Goal: Task Accomplishment & Management: Manage account settings

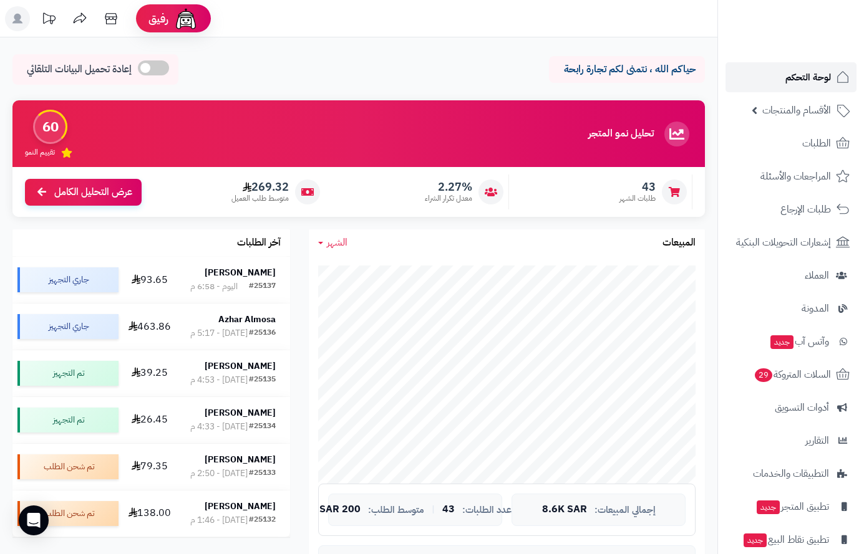
click at [803, 68] on link "لوحة التحكم" at bounding box center [790, 77] width 131 height 30
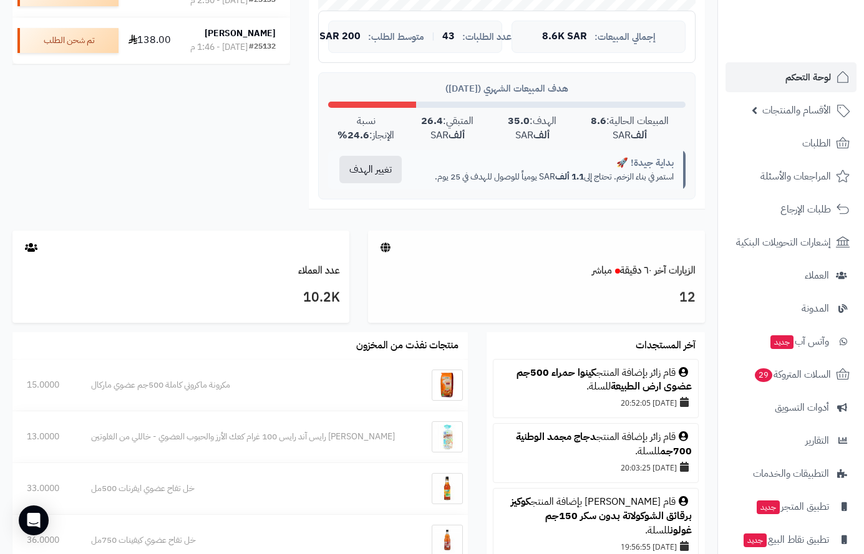
scroll to position [499, 0]
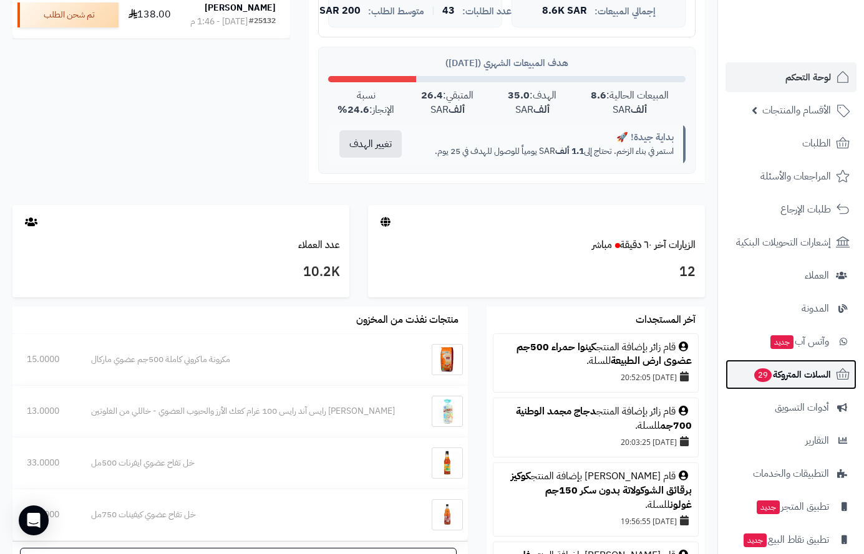
click at [798, 370] on span "السلات المتروكة 29" at bounding box center [792, 374] width 78 height 17
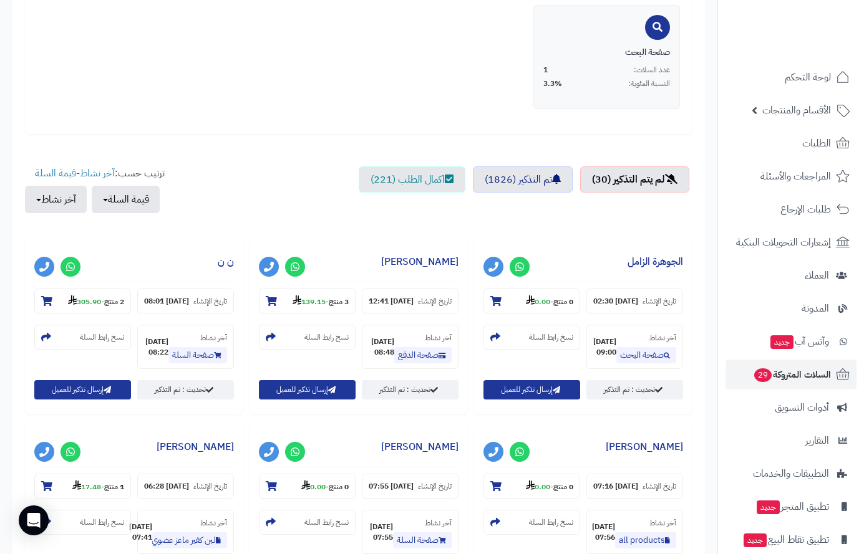
scroll to position [437, 0]
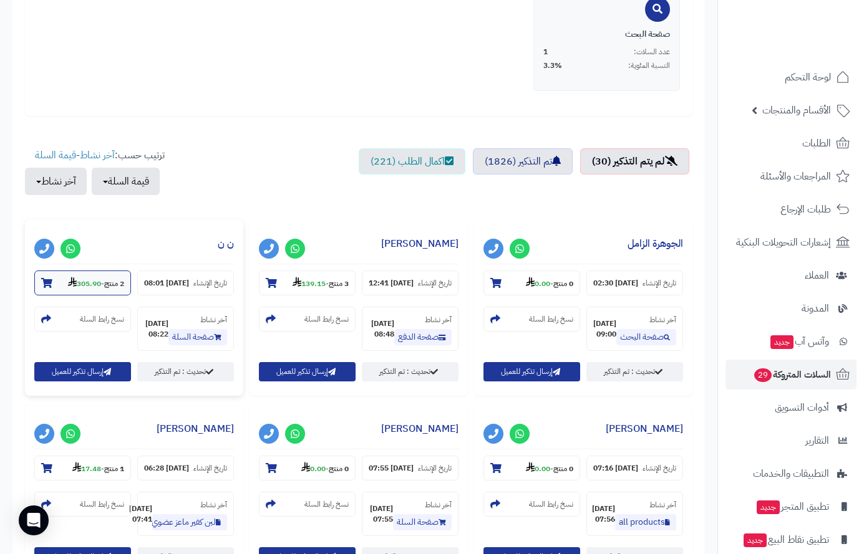
click at [45, 284] on icon at bounding box center [46, 283] width 11 height 10
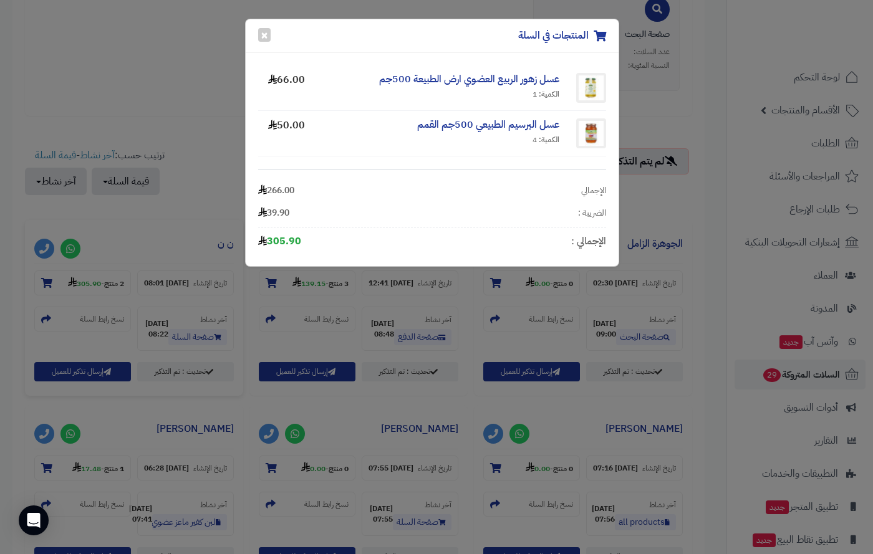
click at [181, 228] on div "المنتجات في السلة × عسل زهور الربيع العضوي ارض الطبيعة 500جم الكمية: 1 66.00 عس…" at bounding box center [436, 277] width 873 height 554
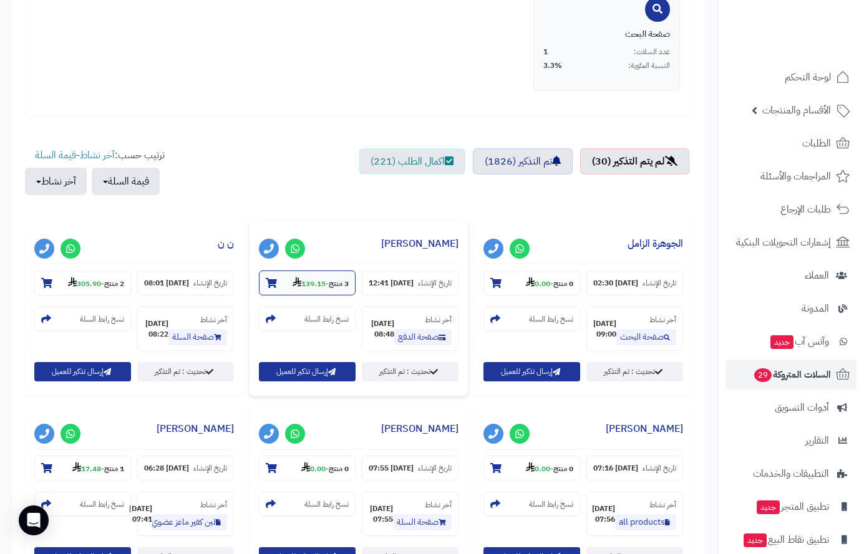
click at [270, 282] on icon at bounding box center [271, 283] width 11 height 10
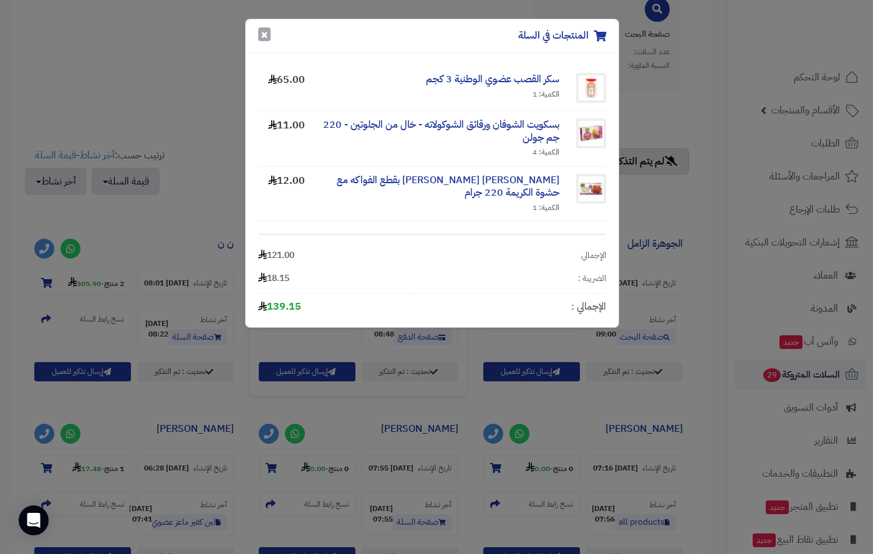
click at [268, 31] on button "×" at bounding box center [264, 34] width 12 height 14
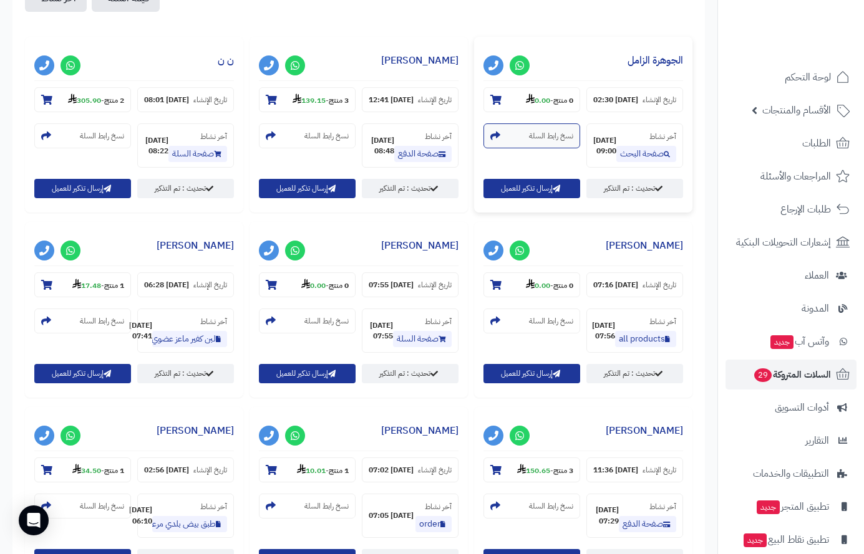
scroll to position [624, 0]
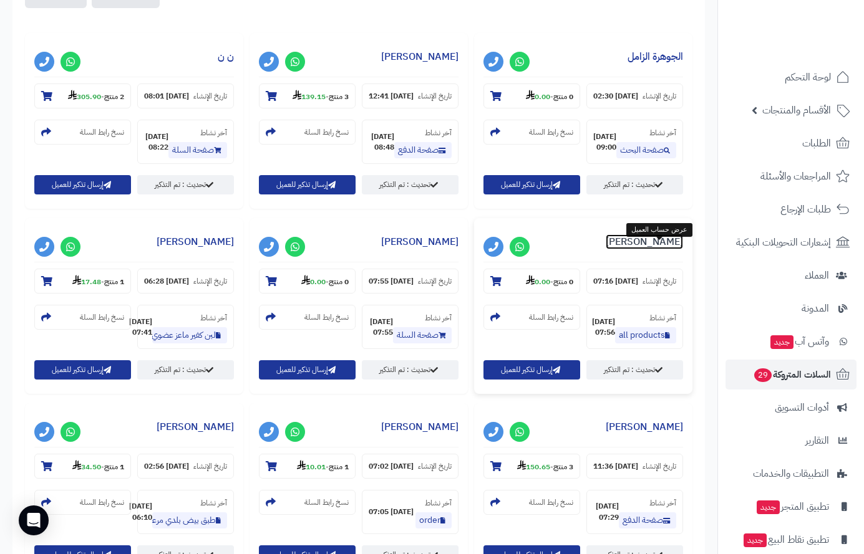
click at [653, 249] on link "تسنيم احمد" at bounding box center [644, 241] width 77 height 15
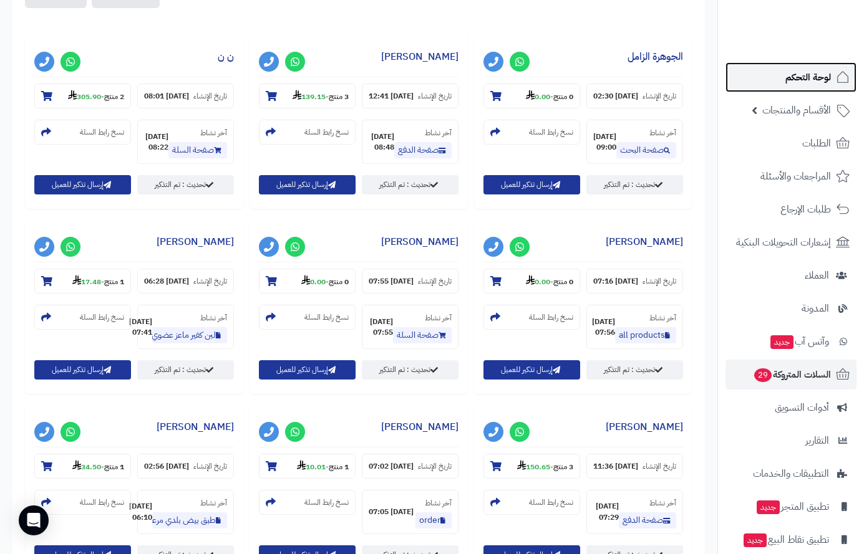
click at [809, 72] on span "لوحة التحكم" at bounding box center [808, 77] width 46 height 17
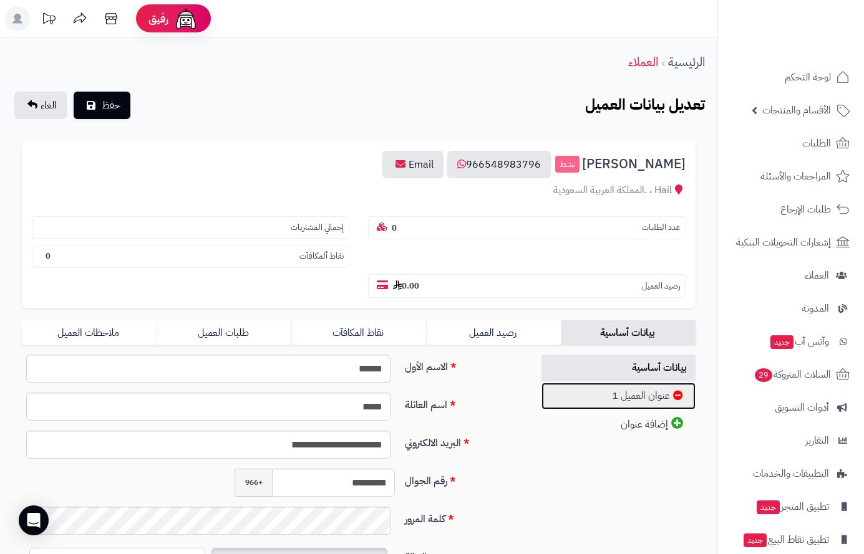
click at [642, 400] on link "عنوان العميل 1" at bounding box center [618, 396] width 155 height 27
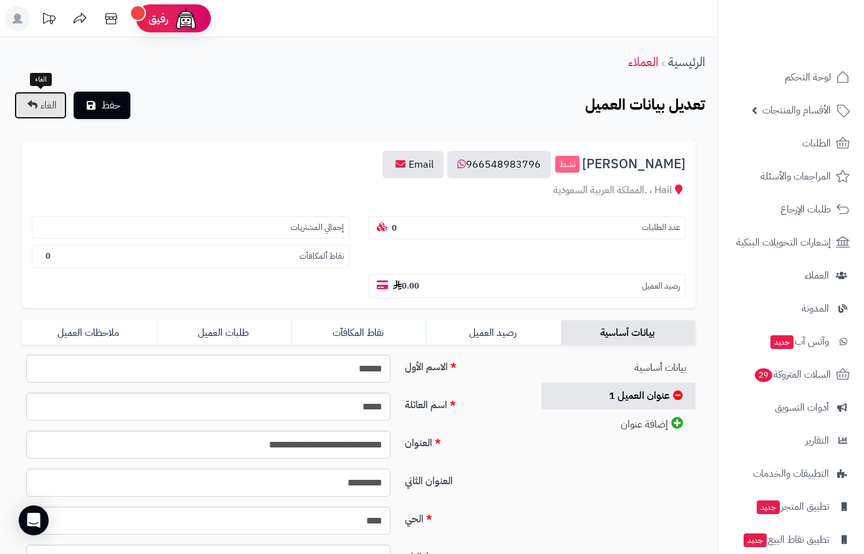
click at [46, 109] on span "الغاء" at bounding box center [49, 105] width 16 height 15
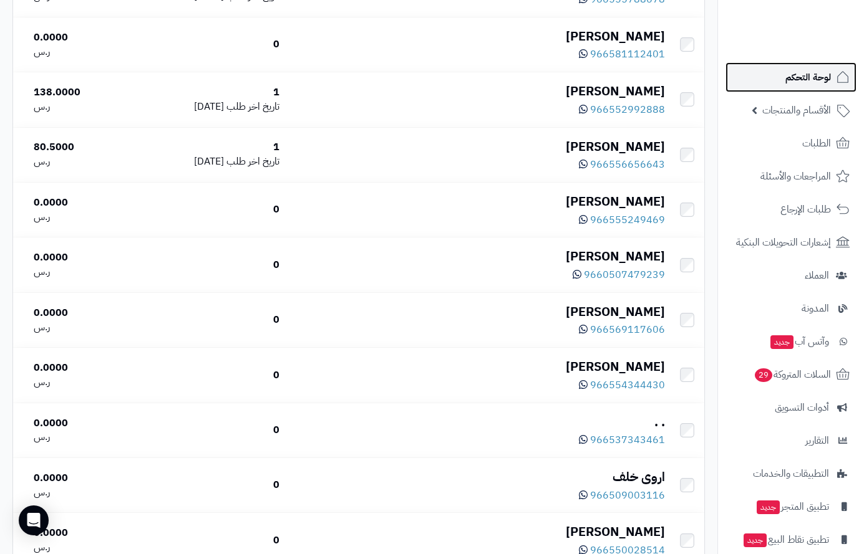
click at [806, 77] on span "لوحة التحكم" at bounding box center [808, 77] width 46 height 17
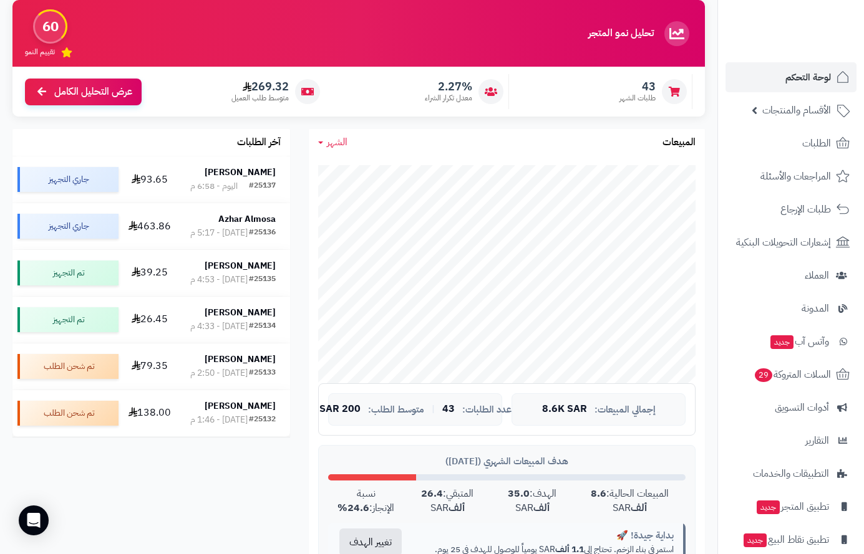
scroll to position [62, 0]
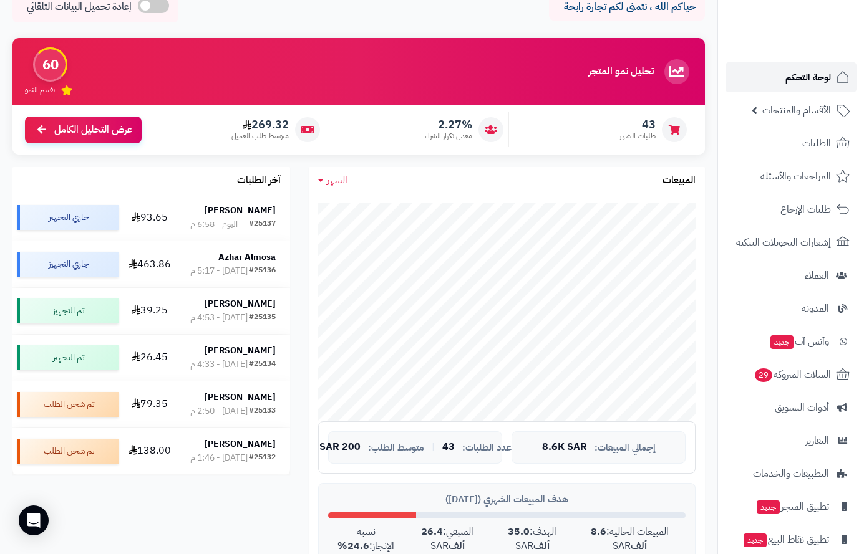
click at [808, 86] on link "لوحة التحكم" at bounding box center [790, 77] width 131 height 30
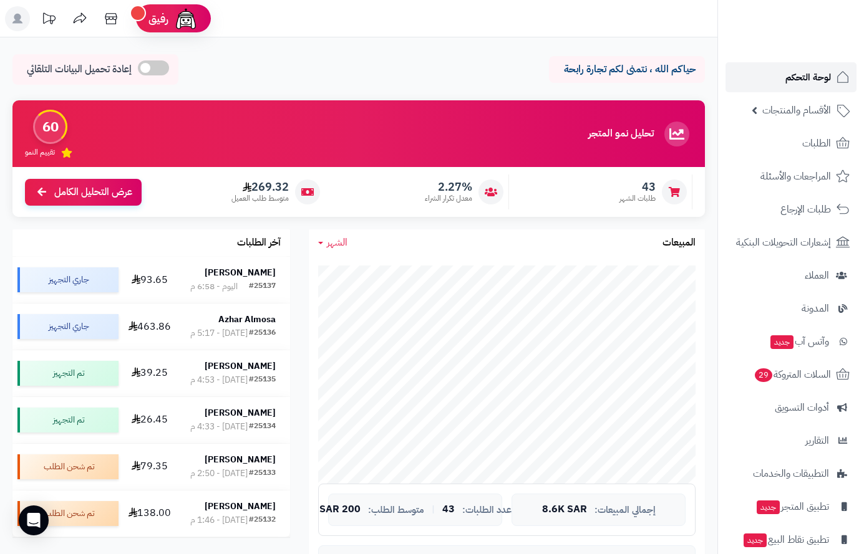
drag, startPoint x: 811, startPoint y: 77, endPoint x: 795, endPoint y: 52, distance: 29.8
click at [811, 77] on span "لوحة التحكم" at bounding box center [808, 77] width 46 height 17
click at [808, 82] on span "لوحة التحكم" at bounding box center [808, 77] width 46 height 17
click at [831, 141] on link "الطلبات" at bounding box center [790, 143] width 131 height 30
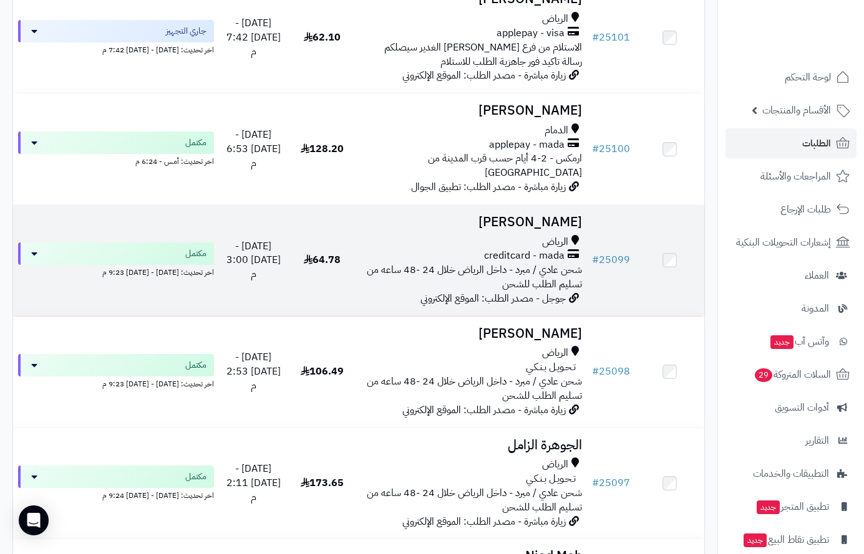
scroll to position [3169, 0]
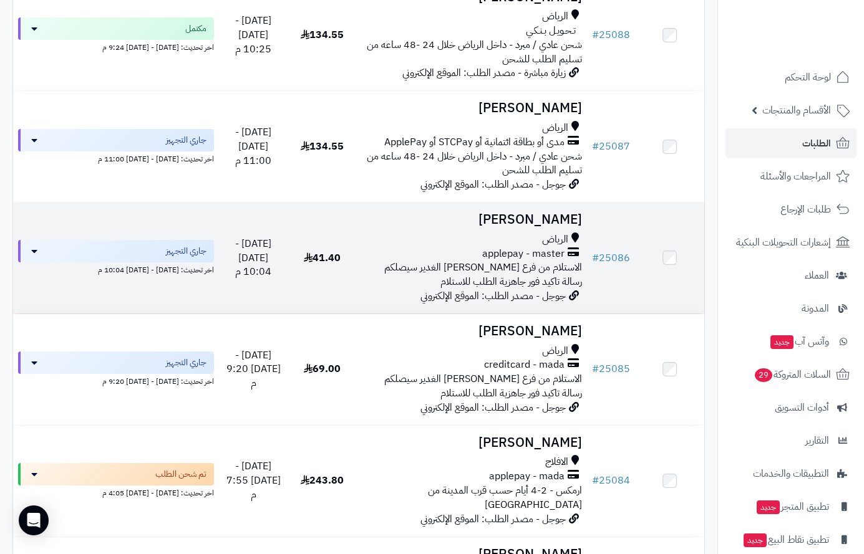
scroll to position [437, 0]
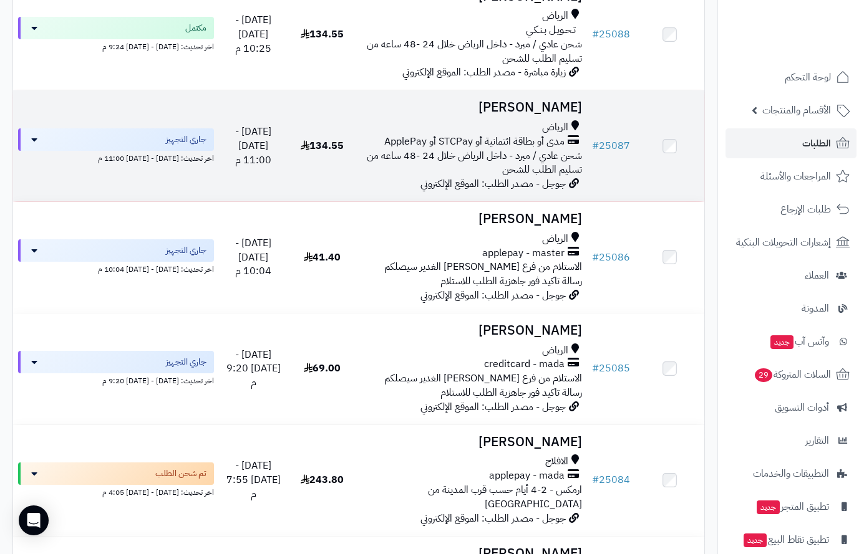
click at [543, 100] on h3 "Hala Alshammari" at bounding box center [472, 107] width 220 height 14
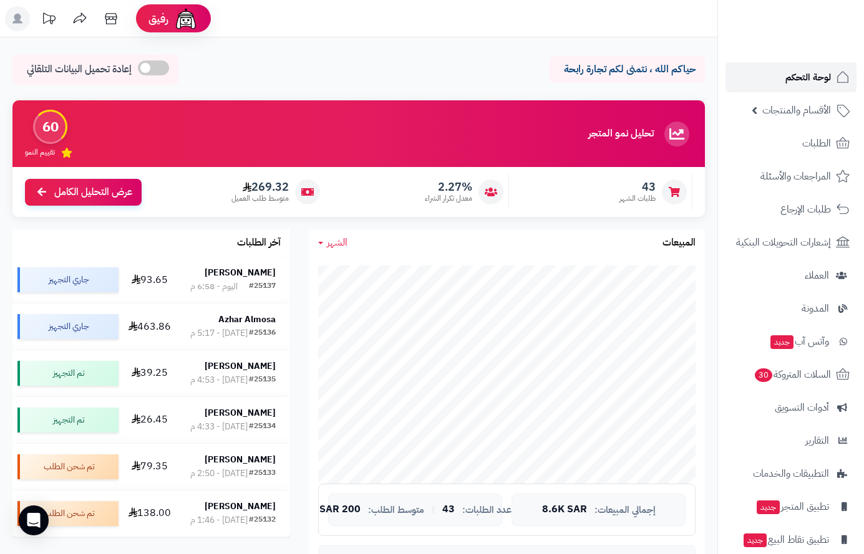
click at [798, 80] on span "لوحة التحكم" at bounding box center [808, 77] width 46 height 17
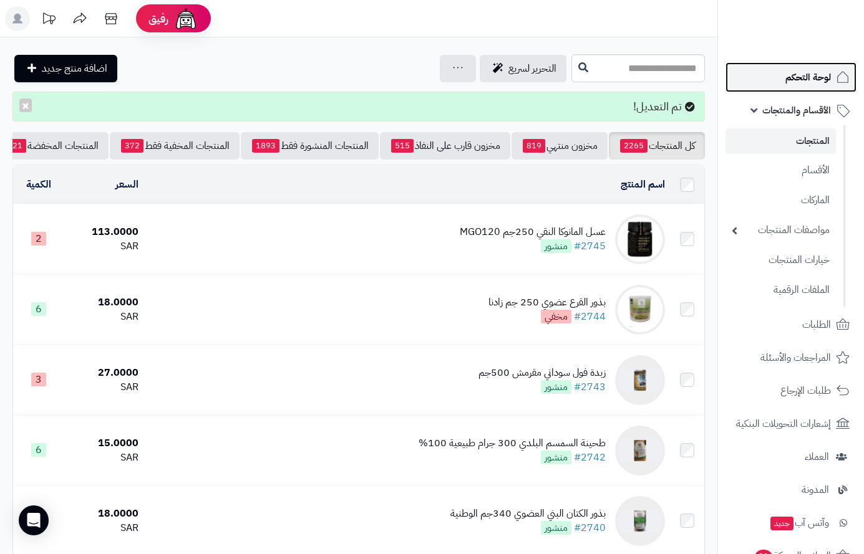
click at [800, 75] on span "لوحة التحكم" at bounding box center [808, 77] width 46 height 17
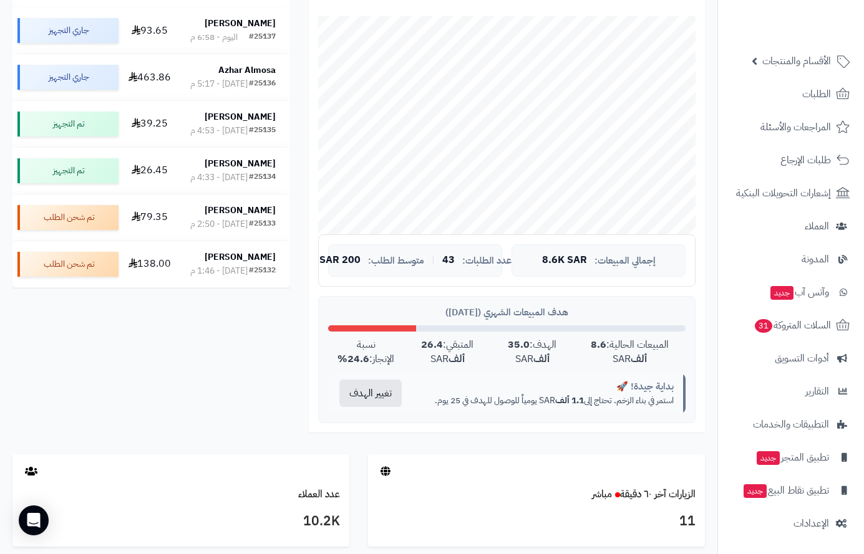
scroll to position [312, 0]
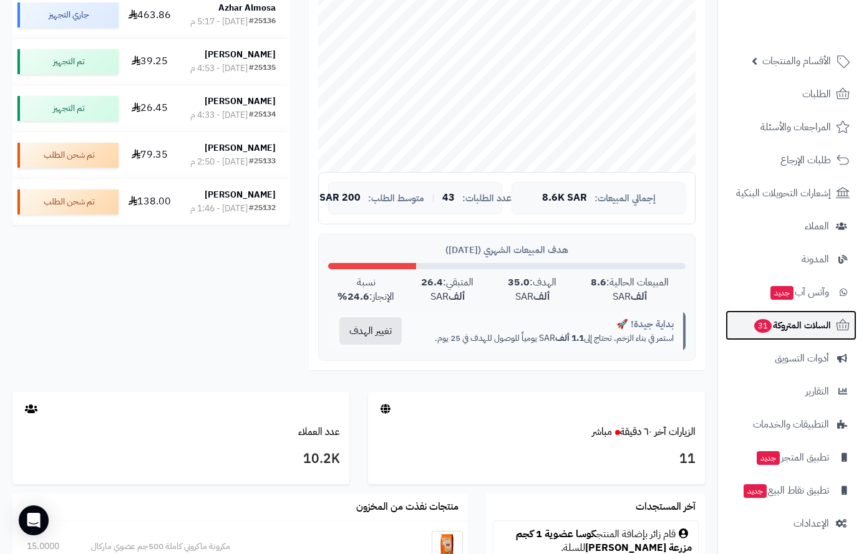
click at [811, 322] on span "السلات المتروكة 31" at bounding box center [792, 325] width 78 height 17
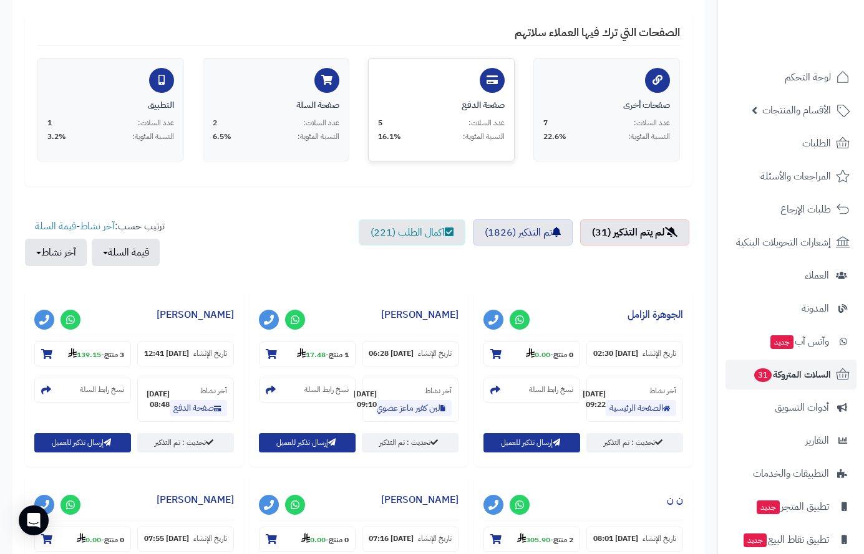
scroll to position [312, 0]
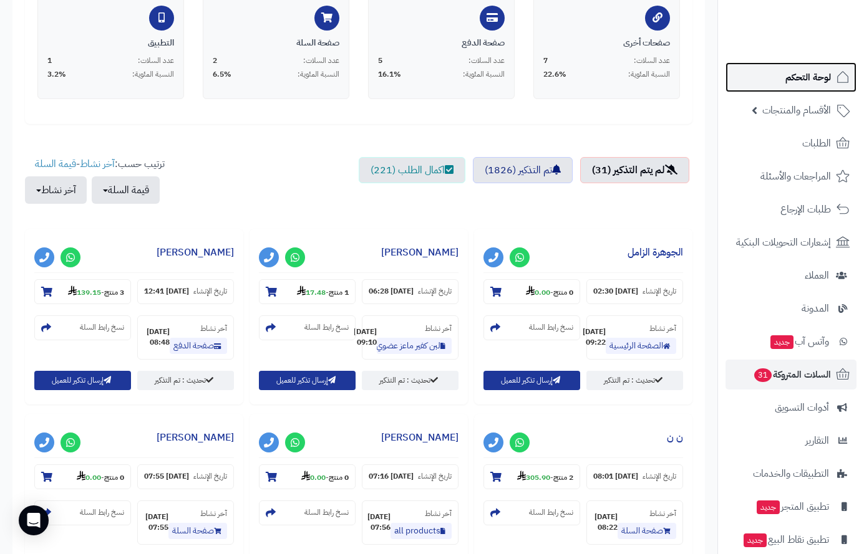
click at [802, 75] on span "لوحة التحكم" at bounding box center [808, 77] width 46 height 17
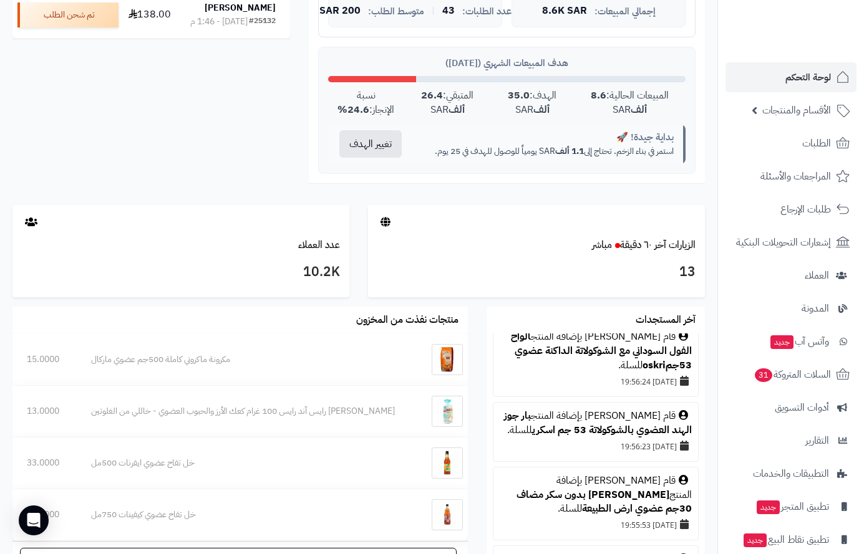
scroll to position [686, 0]
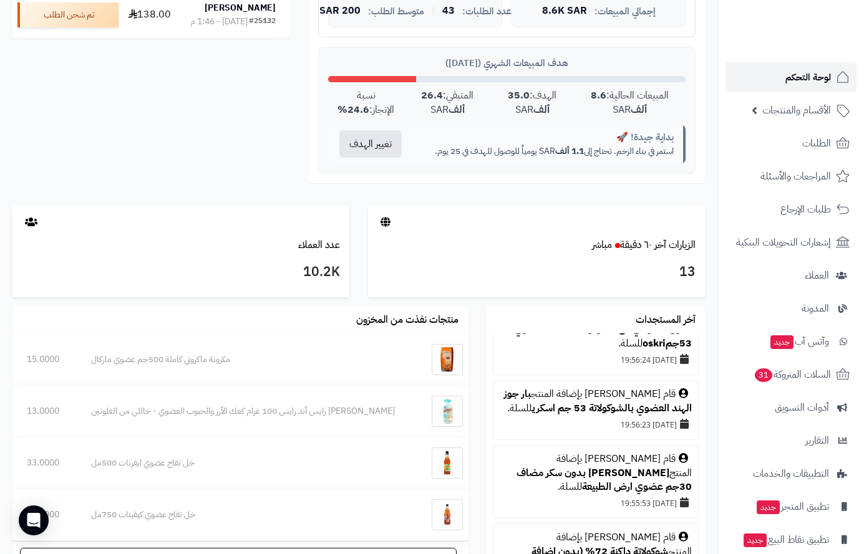
click at [791, 72] on span "لوحة التحكم" at bounding box center [808, 77] width 46 height 17
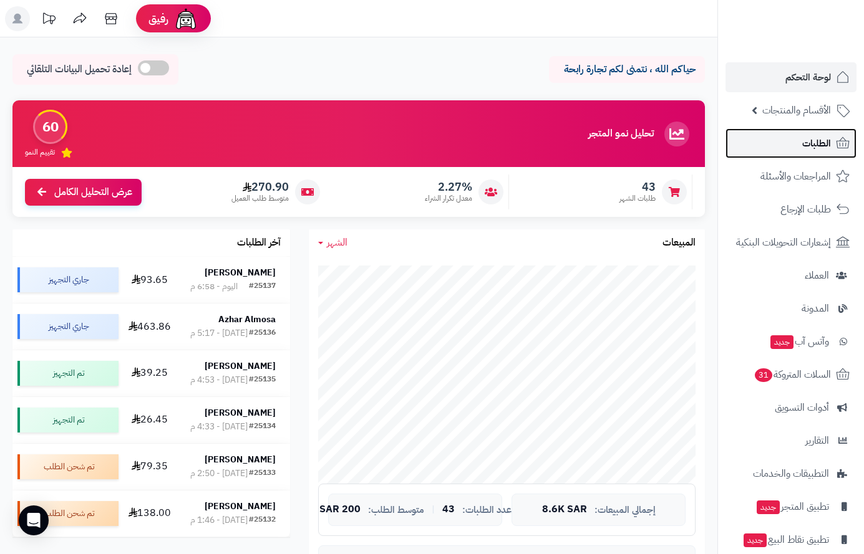
click at [818, 139] on span "الطلبات" at bounding box center [816, 143] width 29 height 17
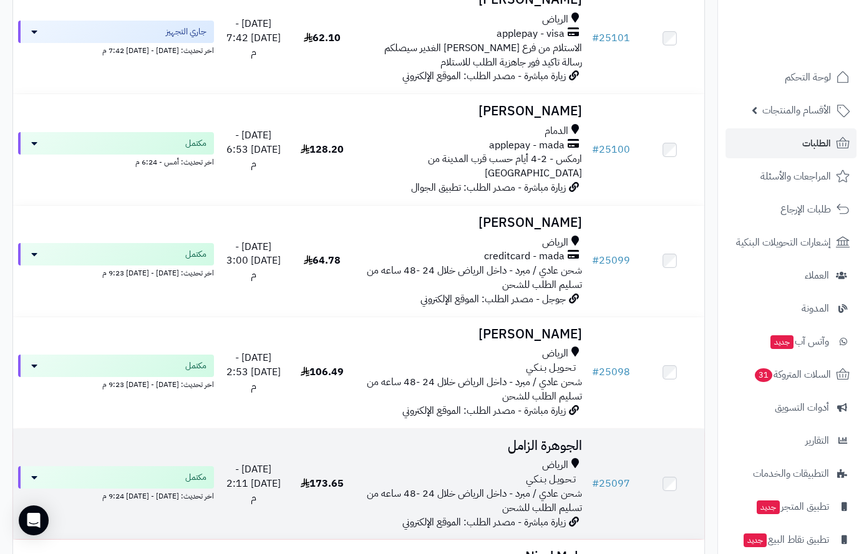
scroll to position [3118, 0]
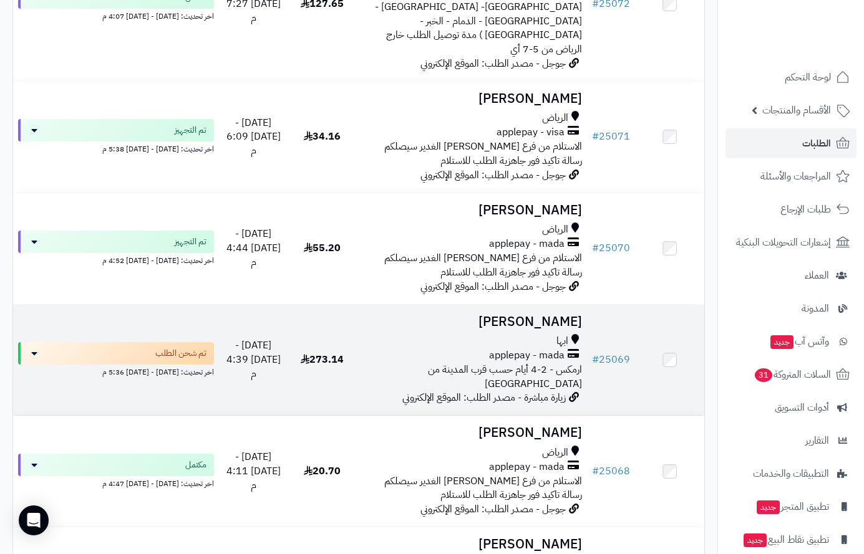
scroll to position [2183, 0]
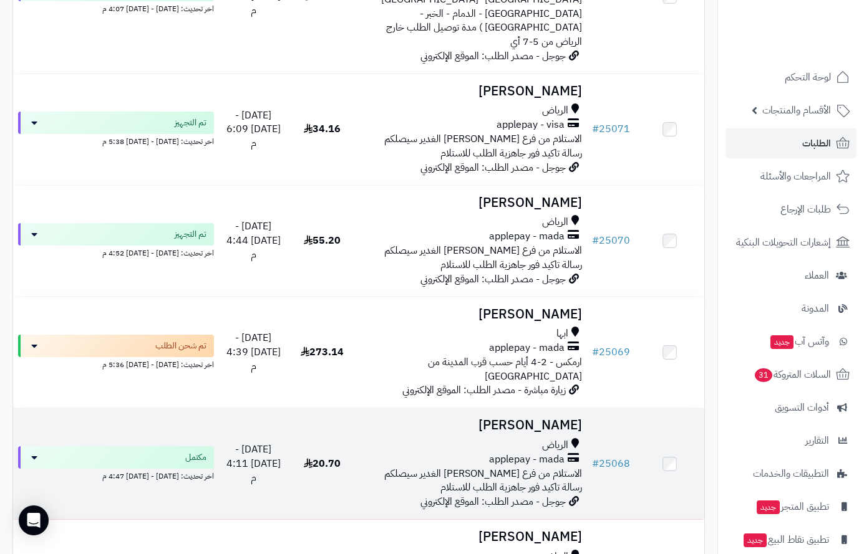
click at [529, 408] on td "سديم [PERSON_NAME] applepay - mada الاستلام من فرع [PERSON_NAME] الغدير سيصلكم …" at bounding box center [472, 463] width 230 height 111
click at [520, 438] on div "الرياض" at bounding box center [472, 445] width 220 height 14
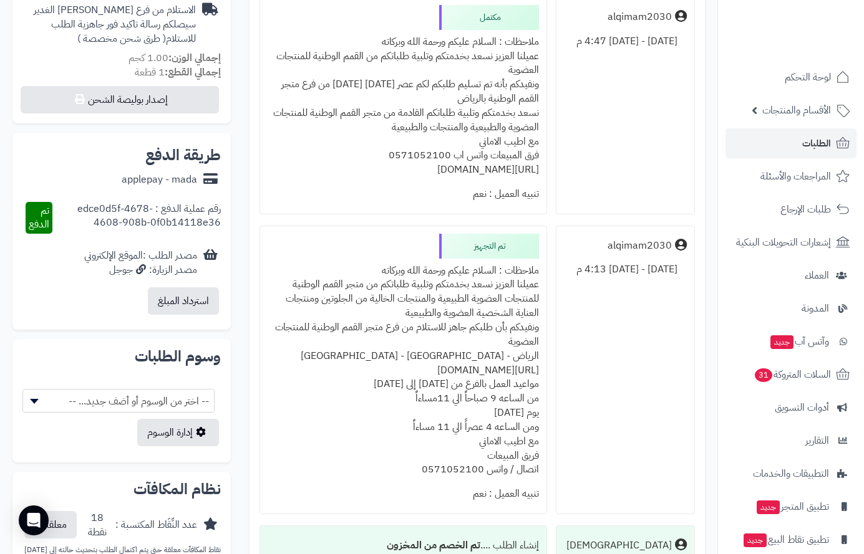
scroll to position [374, 0]
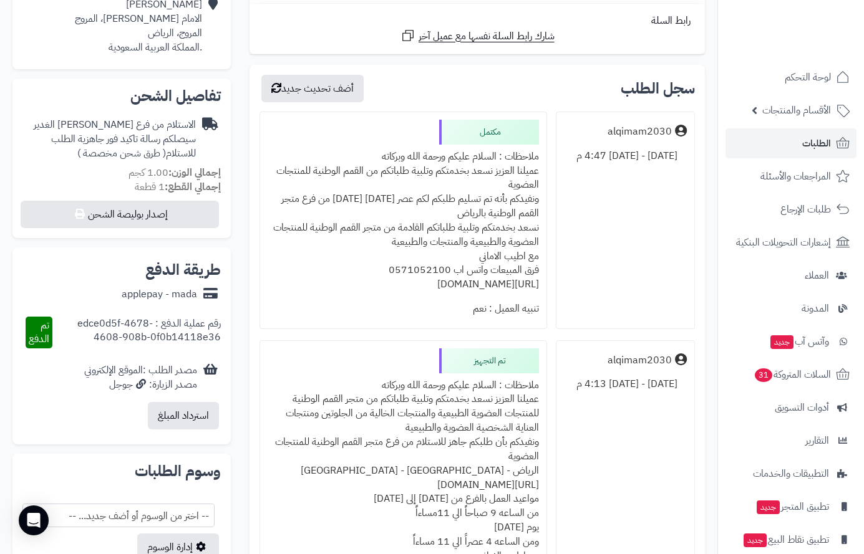
click at [481, 153] on div "ملاحظات : السلام عليكم ورحمة الله وبركاته عميلنا العزيز نسعد بخدمتكم وتلبية طلب…" at bounding box center [403, 221] width 271 height 152
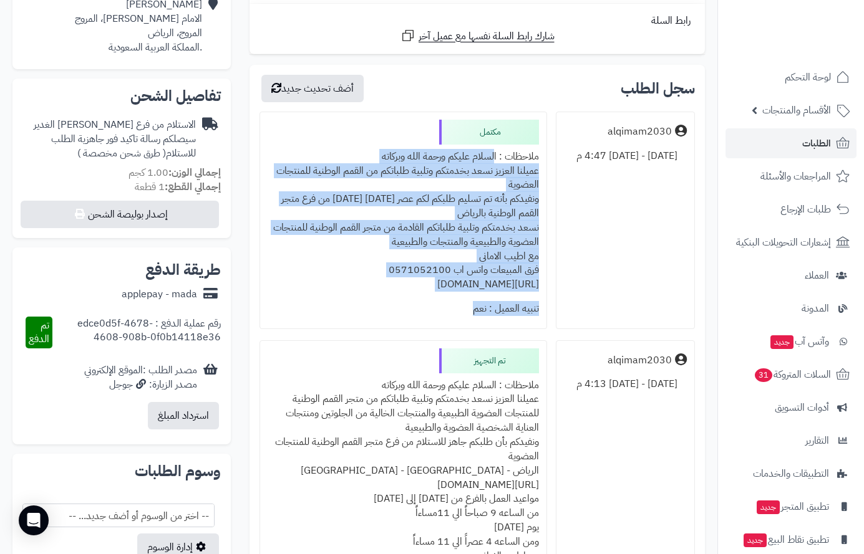
drag, startPoint x: 481, startPoint y: 153, endPoint x: 408, endPoint y: 268, distance: 136.0
click at [384, 293] on div "ملاحظات : السلام عليكم ورحمة الله وبركاته عميلنا العزيز نسعد بخدمتكم وتلبية طلب…" at bounding box center [403, 221] width 271 height 152
click at [486, 154] on div "ملاحظات : السلام عليكم ورحمة الله وبركاته عميلنا العزيز نسعد بخدمتكم وتلبية طلب…" at bounding box center [403, 221] width 271 height 152
drag, startPoint x: 486, startPoint y: 154, endPoint x: 417, endPoint y: 253, distance: 121.3
click at [398, 292] on div "ملاحظات : السلام عليكم ورحمة الله وبركاته عميلنا العزيز نسعد بخدمتكم وتلبية طلب…" at bounding box center [403, 221] width 271 height 152
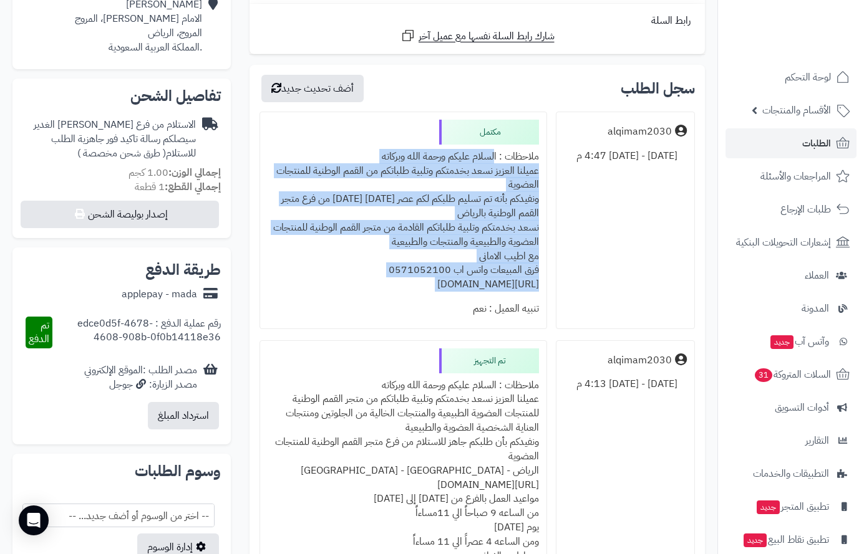
copy div "السلام عليكم ورحمة الله وبركاته عميلنا العزيز نسعد بخدمتكم وتلبية طلباتكم من ال…"
click at [799, 138] on link "الطلبات" at bounding box center [790, 143] width 131 height 30
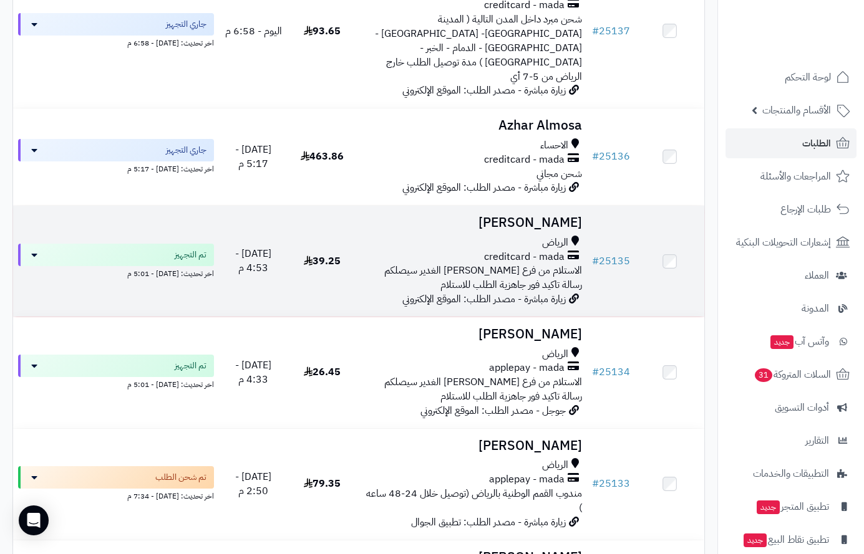
scroll to position [249, 0]
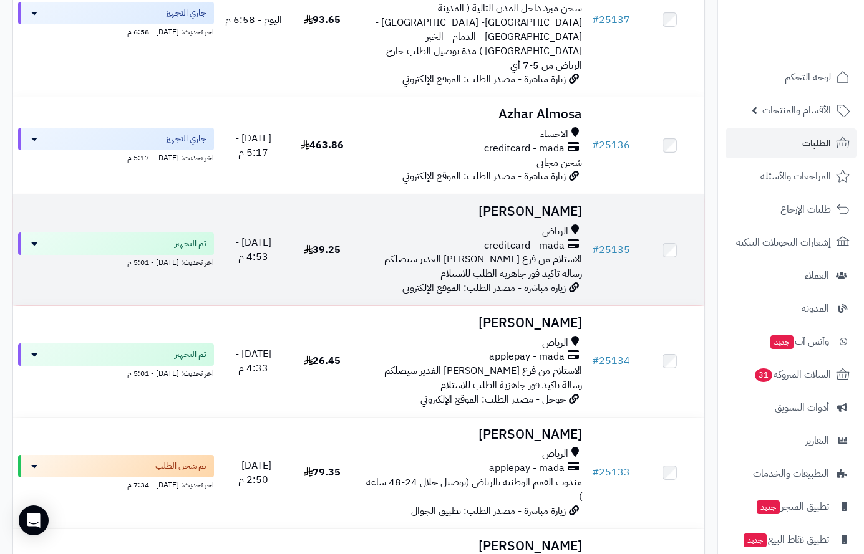
click at [559, 205] on h3 "[PERSON_NAME]" at bounding box center [472, 212] width 220 height 14
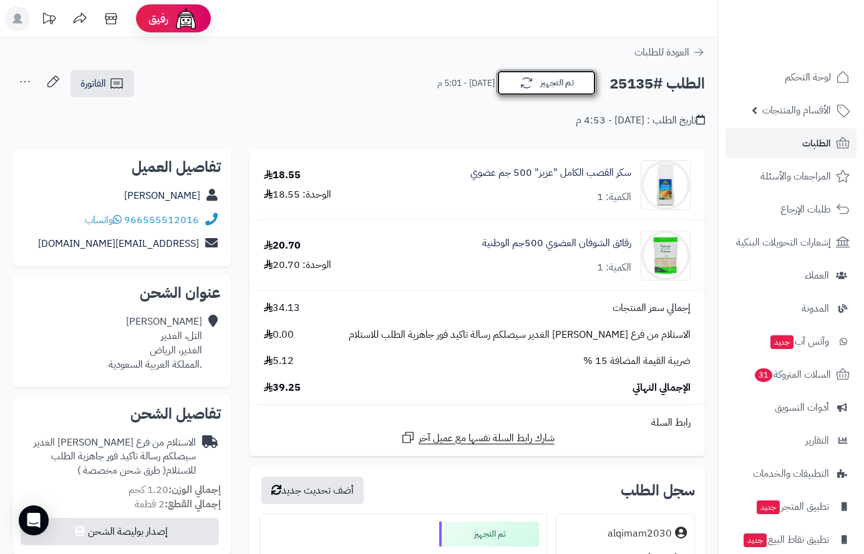
click at [534, 78] on button "تم التجهيز" at bounding box center [546, 83] width 100 height 26
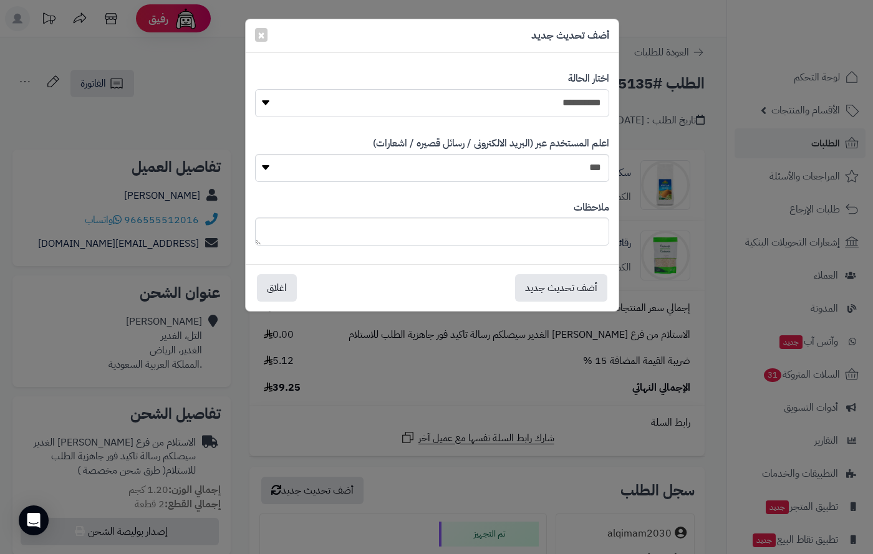
drag, startPoint x: 569, startPoint y: 101, endPoint x: 567, endPoint y: 114, distance: 13.3
click at [569, 102] on select "**********" at bounding box center [432, 103] width 354 height 28
select select "*"
click at [255, 89] on select "**********" at bounding box center [432, 103] width 354 height 28
paste textarea "**********"
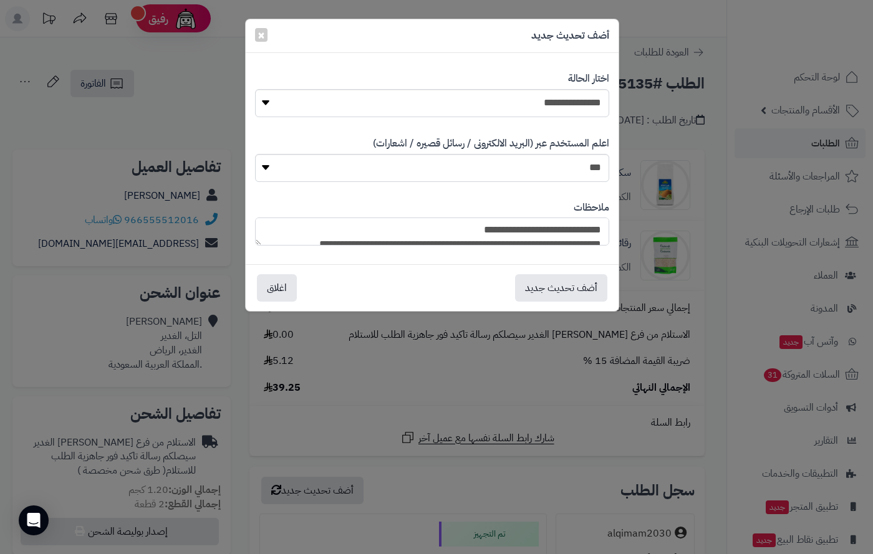
click at [521, 231] on textarea "**********" at bounding box center [432, 232] width 354 height 28
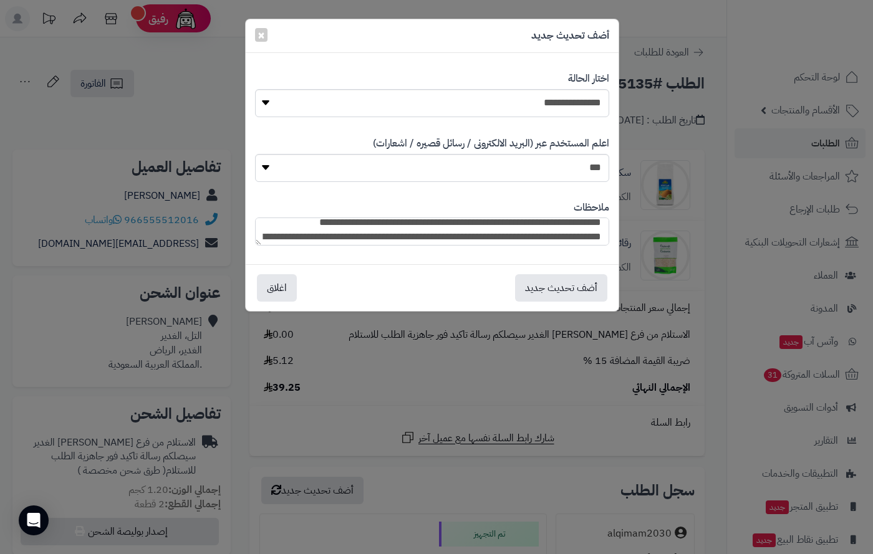
click at [469, 237] on textarea "**********" at bounding box center [432, 232] width 354 height 28
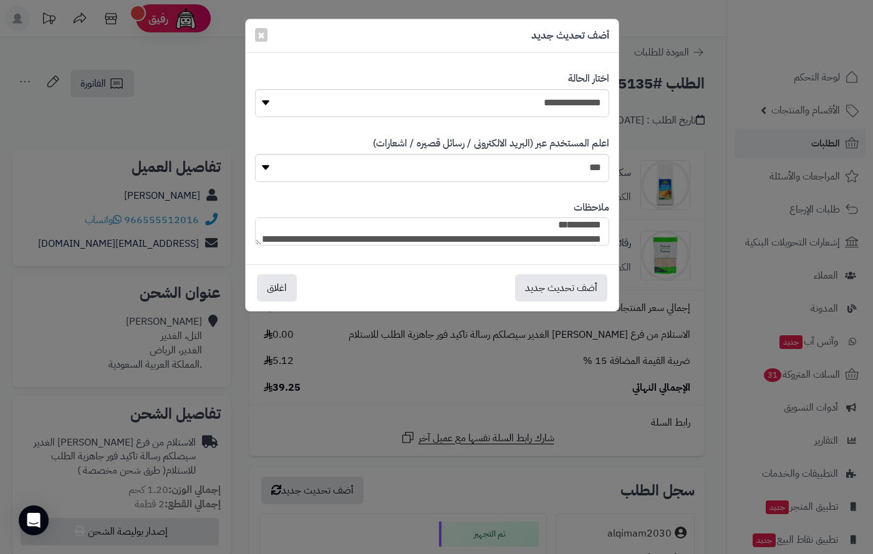
click at [469, 236] on textarea "**********" at bounding box center [432, 232] width 354 height 28
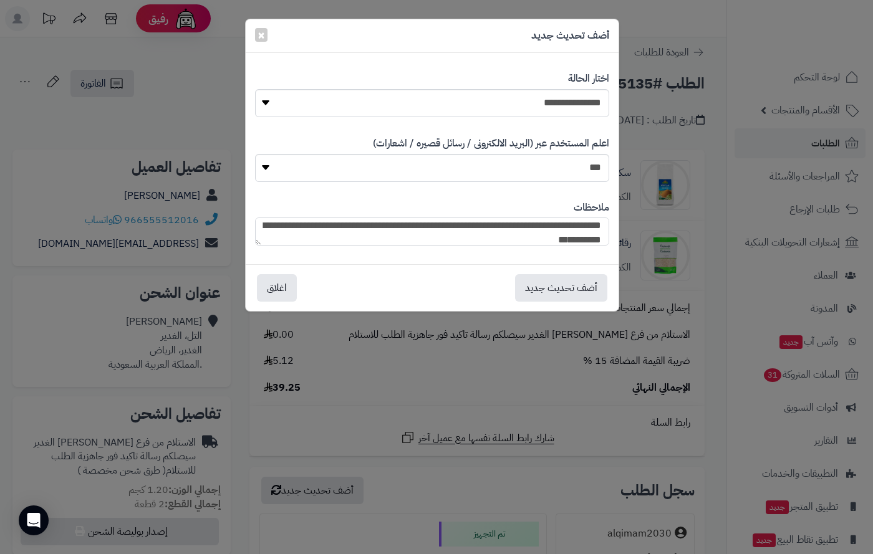
scroll to position [19, 0]
click at [468, 238] on textarea "**********" at bounding box center [432, 232] width 354 height 28
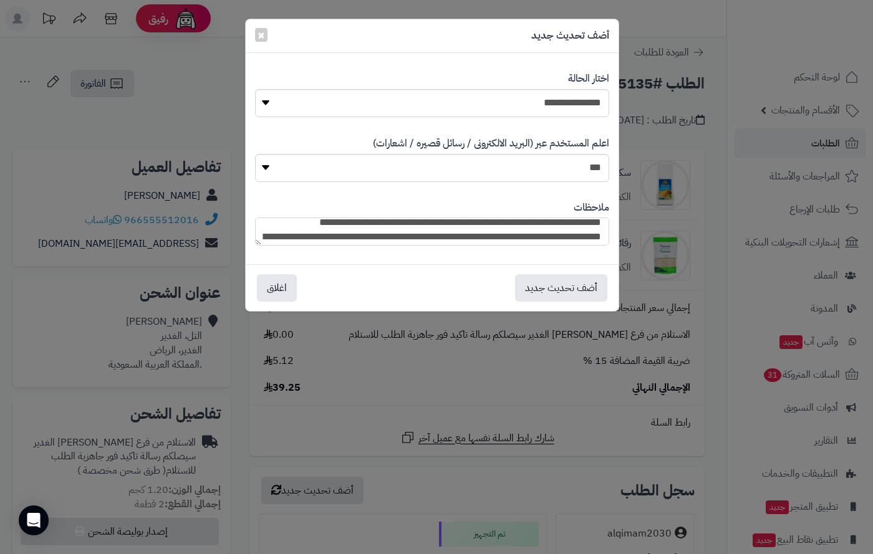
click at [427, 238] on textarea "**********" at bounding box center [432, 232] width 354 height 28
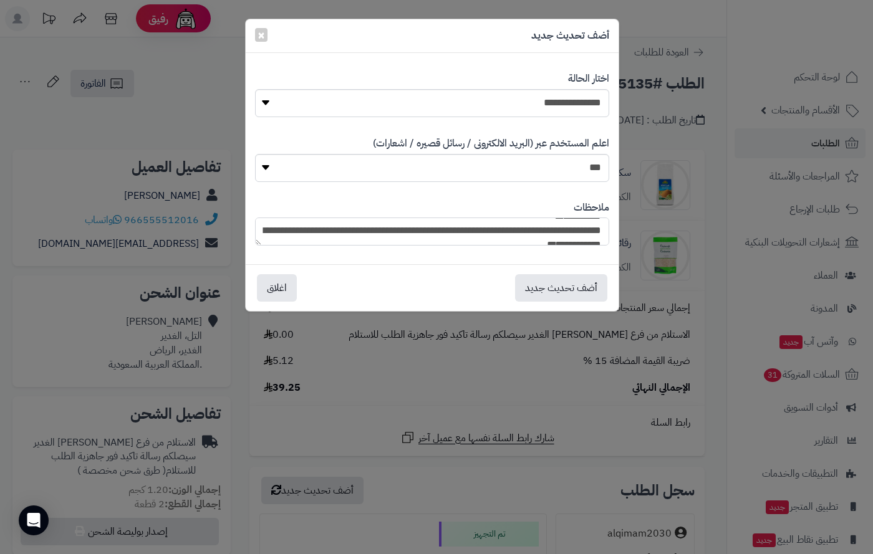
click at [427, 237] on textarea "**********" at bounding box center [432, 232] width 354 height 28
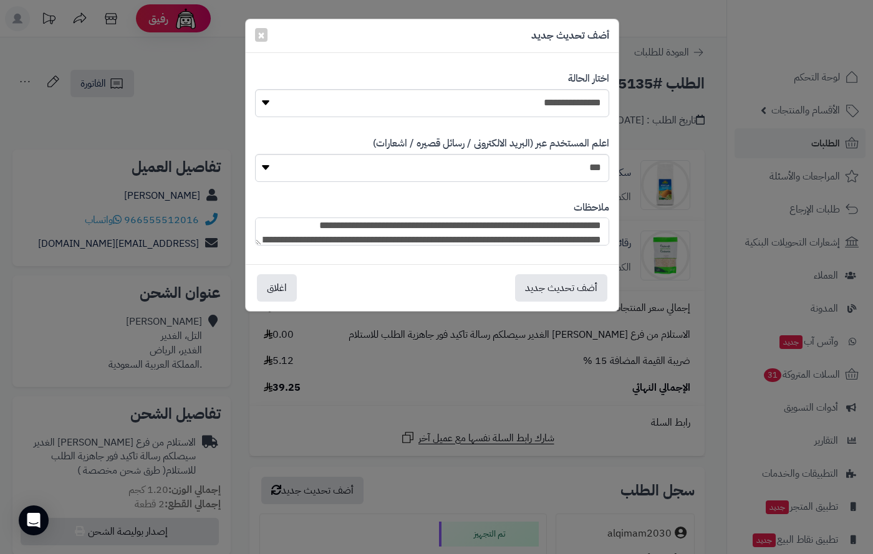
click at [419, 239] on textarea "**********" at bounding box center [432, 232] width 354 height 28
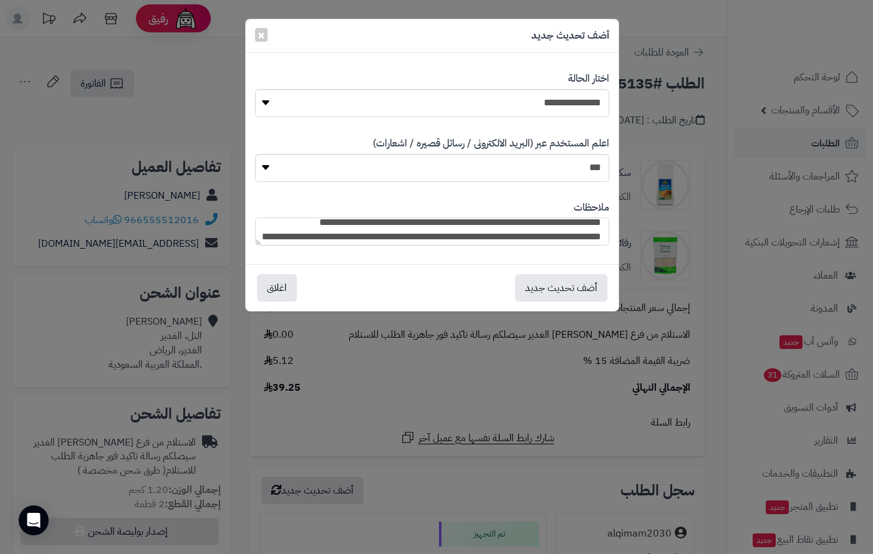
click at [368, 235] on textarea "**********" at bounding box center [432, 232] width 354 height 28
click at [351, 231] on textarea "**********" at bounding box center [432, 232] width 354 height 28
type textarea "**********"
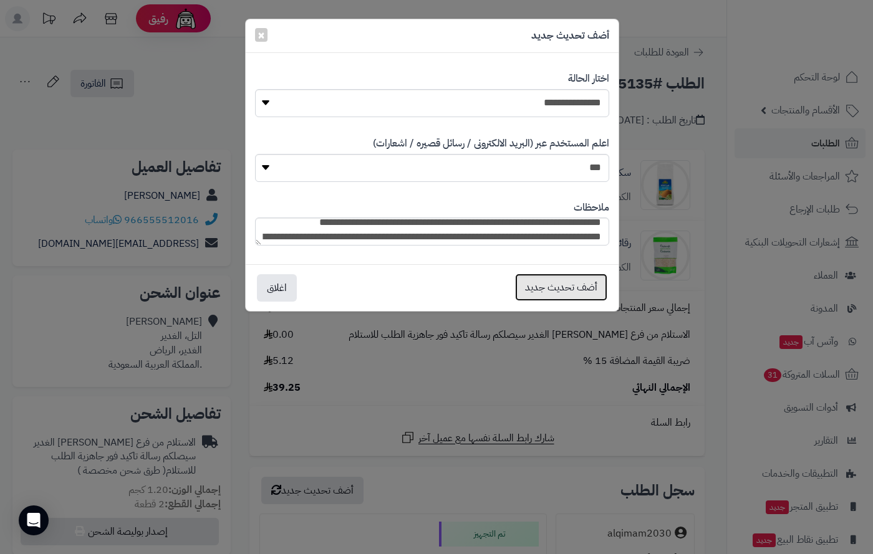
click at [581, 288] on button "أضف تحديث جديد" at bounding box center [561, 287] width 92 height 27
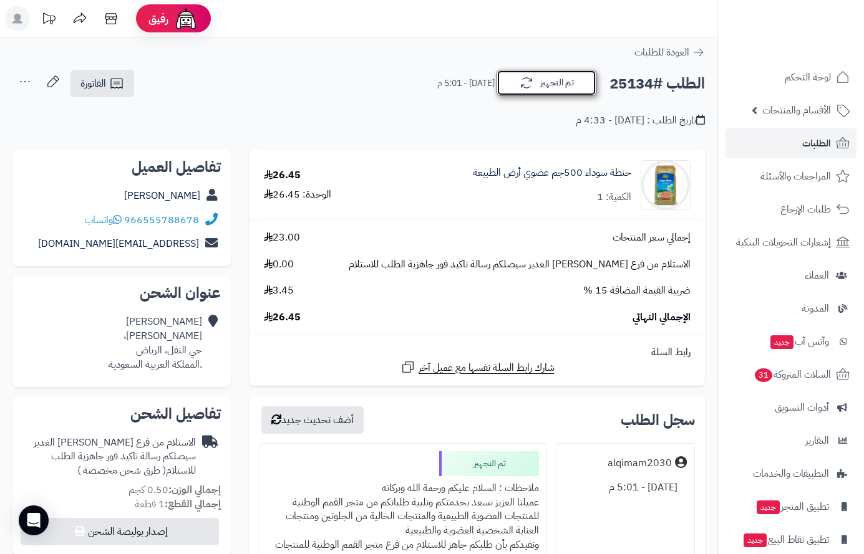
click at [544, 83] on button "تم التجهيز" at bounding box center [546, 83] width 100 height 26
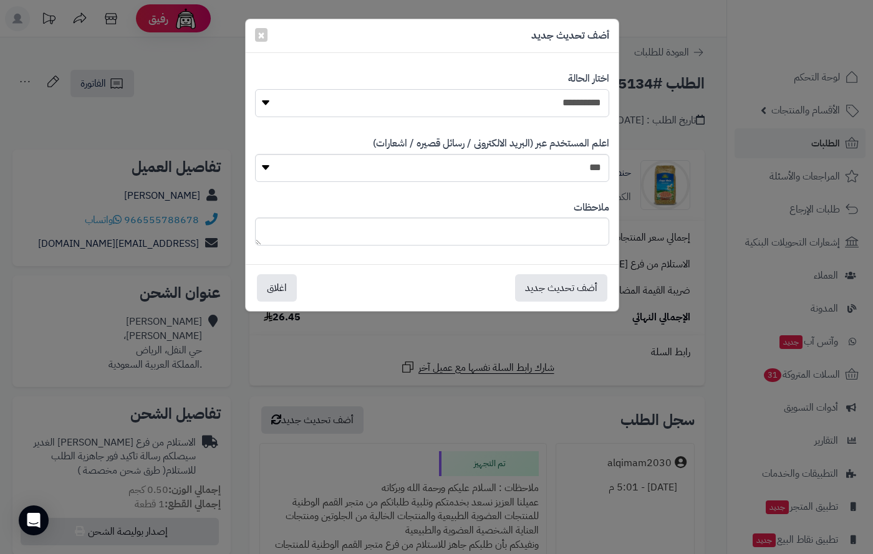
drag, startPoint x: 594, startPoint y: 107, endPoint x: 592, endPoint y: 114, distance: 7.1
click at [594, 107] on select "**********" at bounding box center [432, 103] width 354 height 28
select select "*"
click at [255, 89] on select "**********" at bounding box center [432, 103] width 354 height 28
paste textarea "**********"
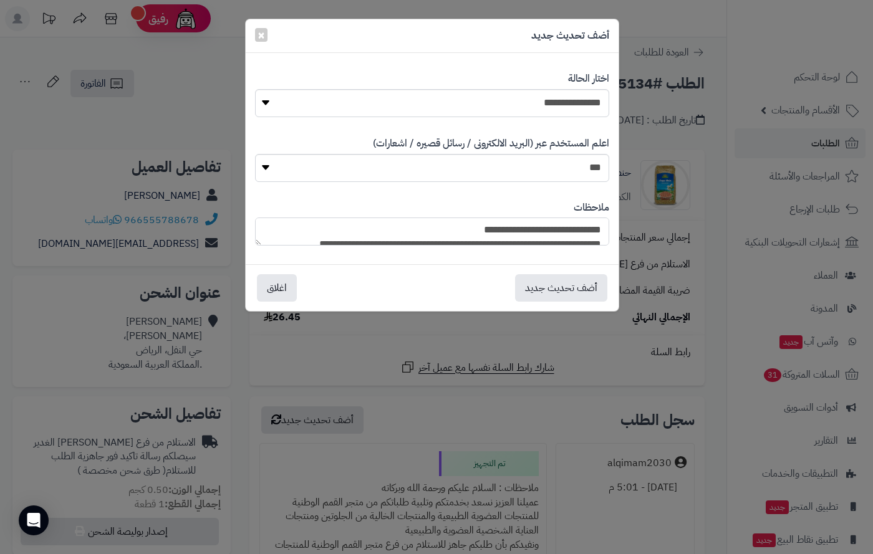
scroll to position [121, 0]
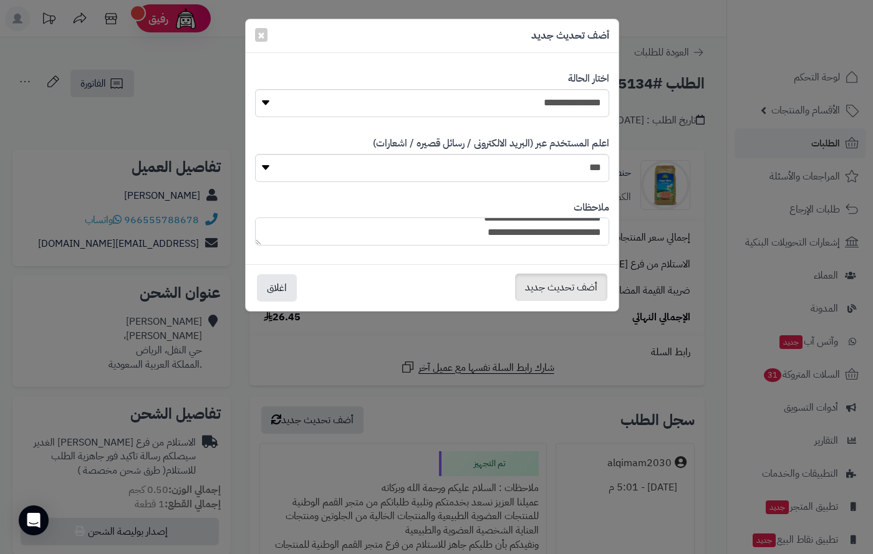
type textarea "**********"
click at [571, 284] on button "أضف تحديث جديد" at bounding box center [561, 287] width 92 height 27
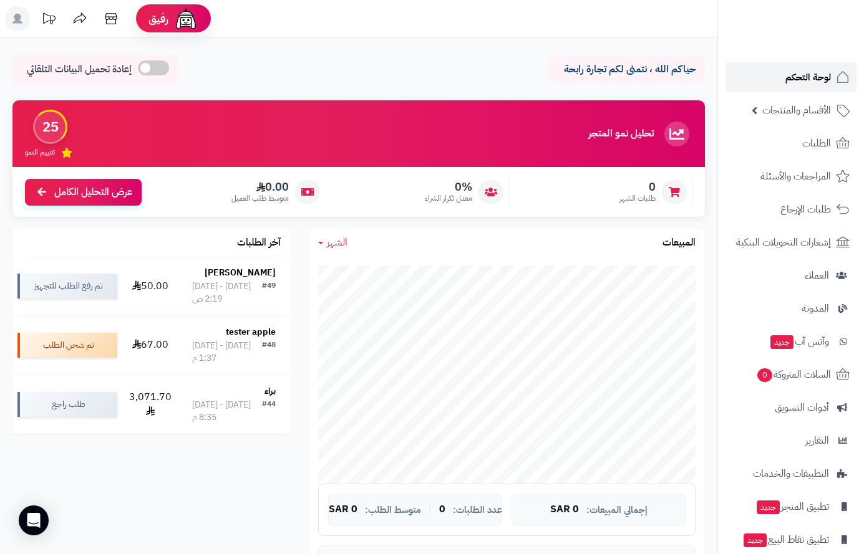
click at [803, 73] on span "لوحة التحكم" at bounding box center [808, 77] width 46 height 17
click at [815, 69] on span "لوحة التحكم" at bounding box center [808, 77] width 46 height 17
click at [801, 109] on span "الأقسام والمنتجات" at bounding box center [796, 110] width 69 height 17
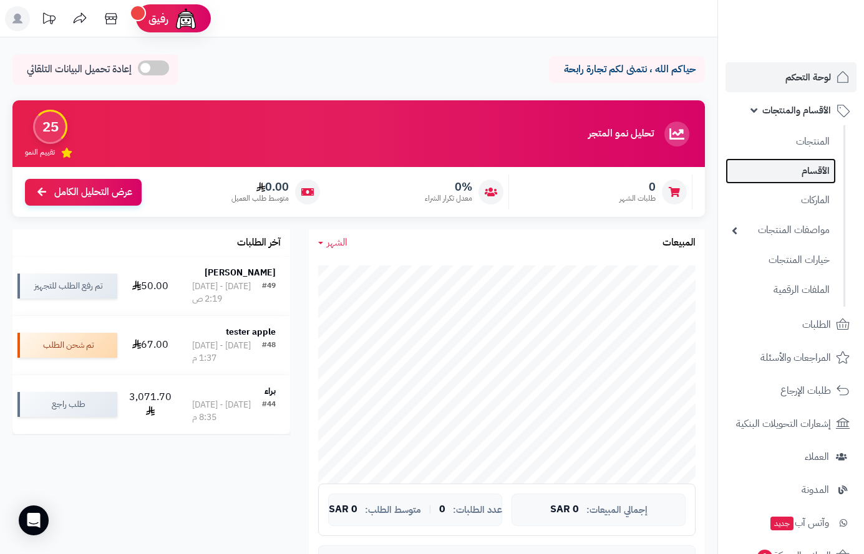
click at [808, 170] on link "الأقسام" at bounding box center [780, 171] width 110 height 26
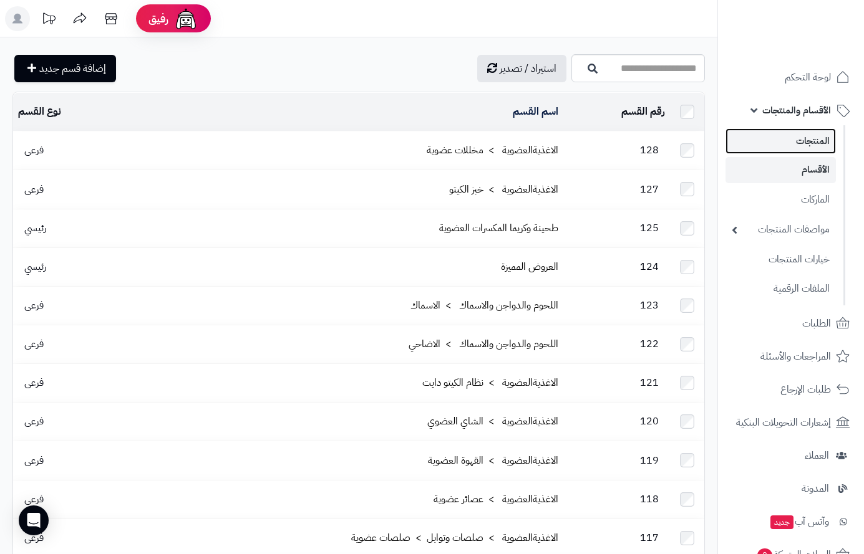
click at [803, 137] on link "المنتجات" at bounding box center [780, 141] width 110 height 26
click at [803, 138] on link "المنتجات" at bounding box center [780, 141] width 110 height 26
click at [805, 109] on span "الأقسام والمنتجات" at bounding box center [796, 110] width 69 height 17
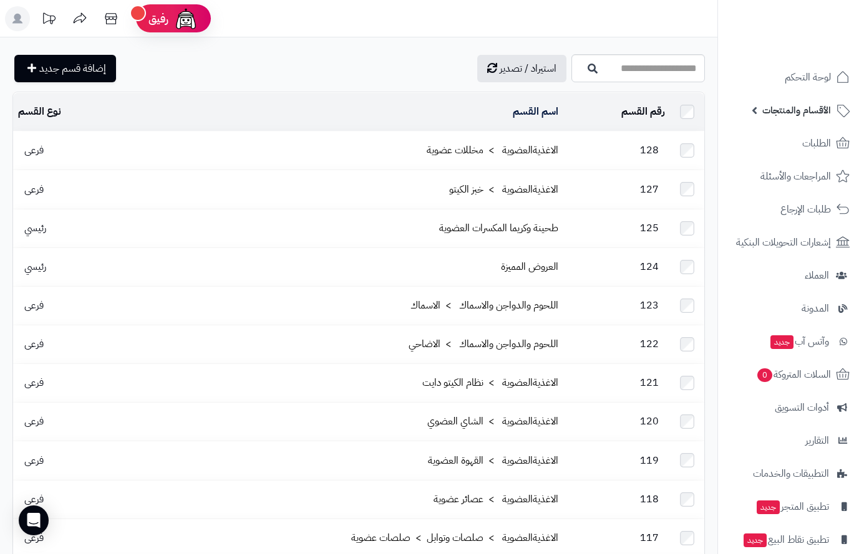
click at [805, 109] on span "الأقسام والمنتجات" at bounding box center [796, 110] width 69 height 17
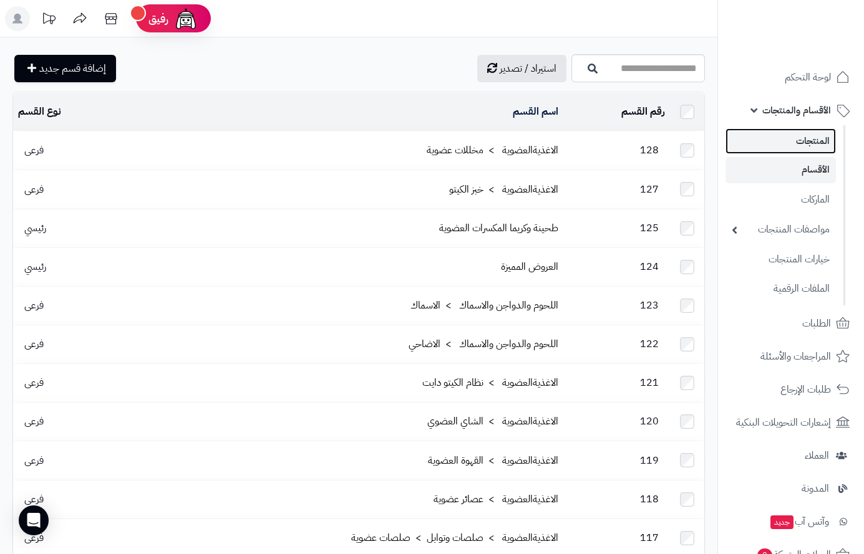
click at [807, 138] on link "المنتجات" at bounding box center [780, 141] width 110 height 26
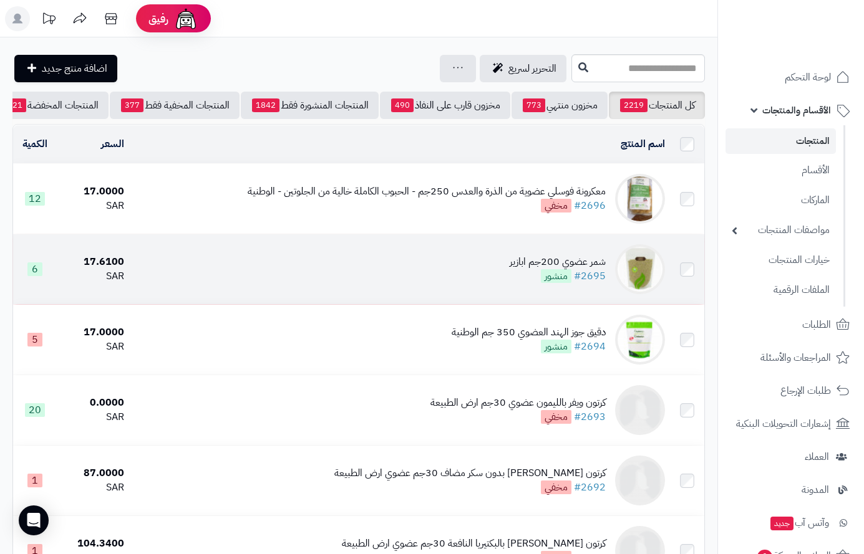
click at [551, 269] on div "شمر عضوي 200جم ابازير" at bounding box center [558, 262] width 96 height 14
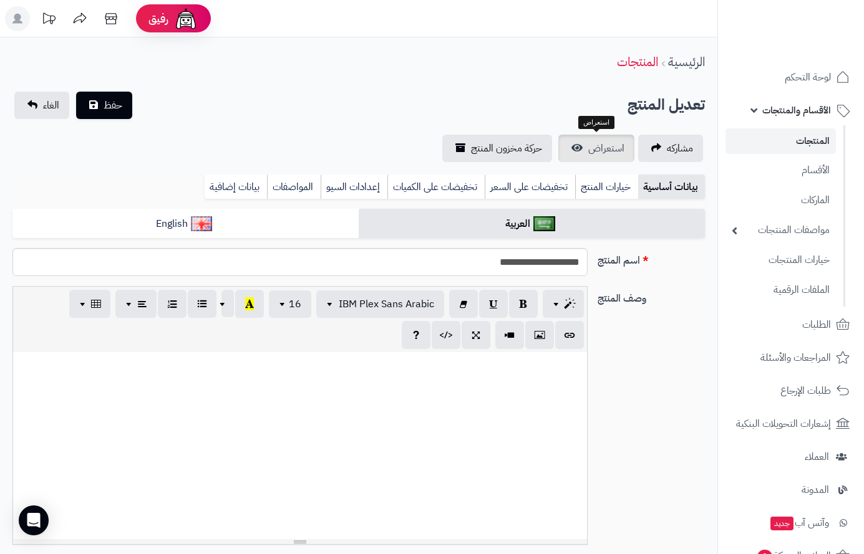
scroll to position [274, 0]
click at [587, 145] on link "استعراض" at bounding box center [596, 148] width 76 height 27
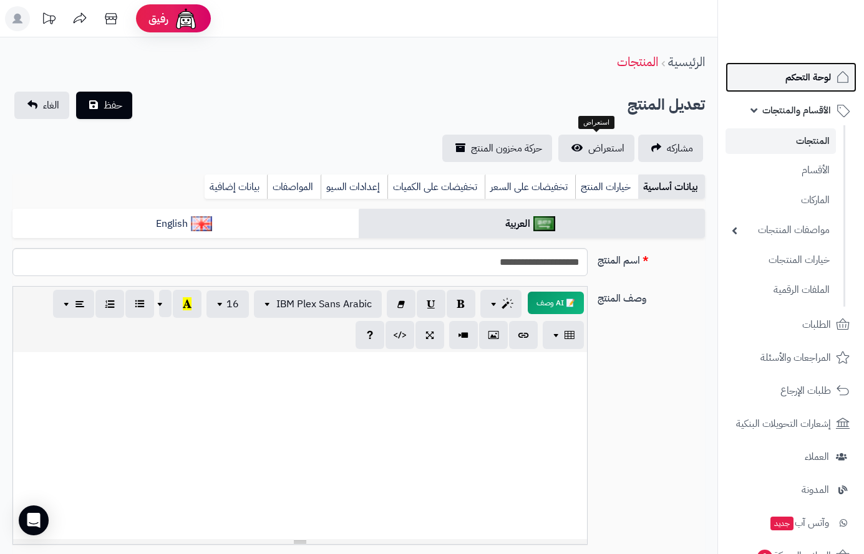
click at [818, 76] on span "لوحة التحكم" at bounding box center [808, 77] width 46 height 17
